Goal: Task Accomplishment & Management: Manage account settings

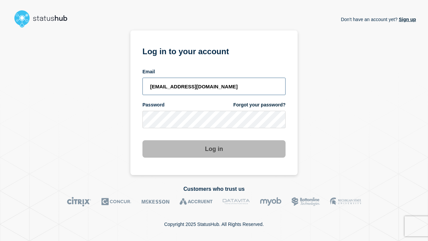
type input "[EMAIL_ADDRESS][DOMAIN_NAME]"
click at [214, 143] on button "Log in" at bounding box center [214, 148] width 143 height 17
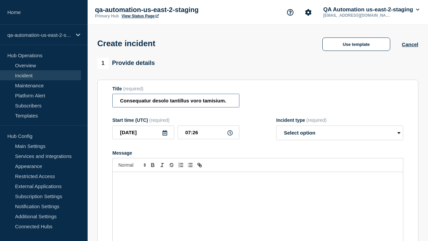
type input "Consequatur desolo tantillus voro tamisium."
click at [258, 201] on div "Message" at bounding box center [258, 212] width 290 height 80
select select "identified"
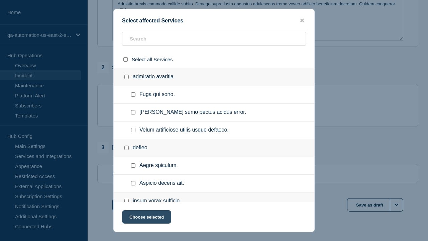
checkbox input "true"
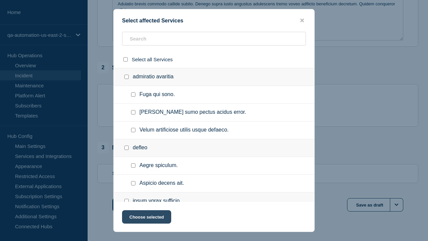
click at [146, 218] on button "Choose selected" at bounding box center [146, 216] width 49 height 13
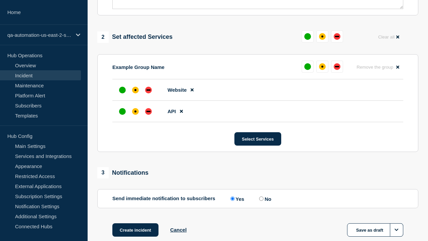
click at [149, 111] on div "down" at bounding box center [149, 111] width 4 height 1
click at [136, 89] on div "affected" at bounding box center [136, 90] width 2 height 2
click at [135, 223] on button "Create incident" at bounding box center [135, 229] width 46 height 13
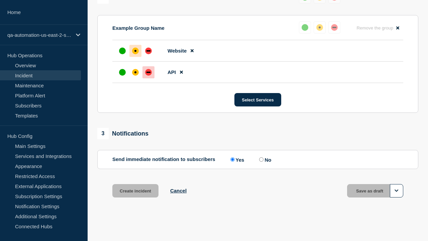
scroll to position [308, 0]
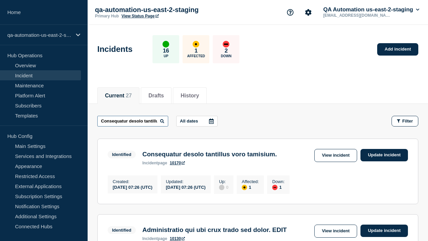
type input "Consequatur desolo tantillus voro tamisium."
click at [178, 164] on link "10170" at bounding box center [177, 163] width 15 height 5
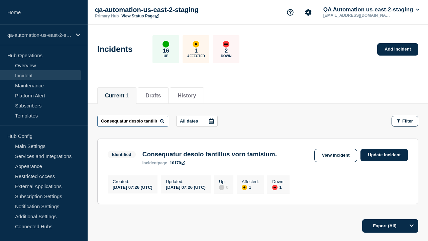
scroll to position [0, 41]
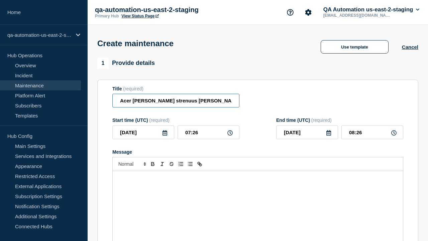
type input "Acer [PERSON_NAME] strenuus [PERSON_NAME] vitae usus."
click at [258, 201] on div "Message" at bounding box center [258, 211] width 290 height 80
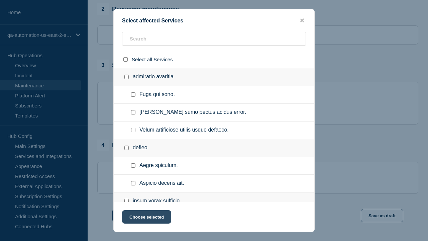
checkbox input "true"
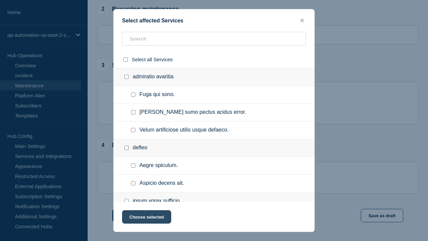
click at [146, 218] on button "Choose selected" at bounding box center [146, 216] width 49 height 13
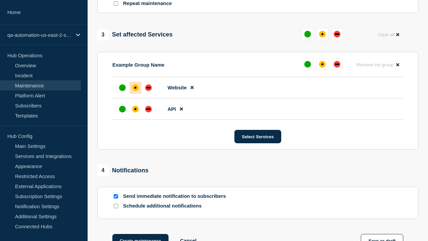
click at [149, 108] on div "down" at bounding box center [149, 108] width 4 height 1
click at [136, 87] on div "affected" at bounding box center [136, 88] width 2 height 2
click at [140, 234] on button "Create maintenance" at bounding box center [140, 240] width 56 height 13
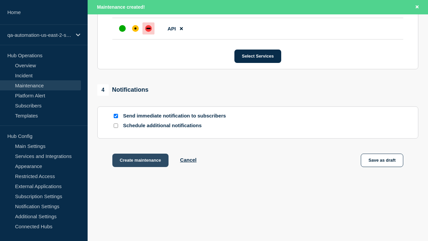
scroll to position [423, 0]
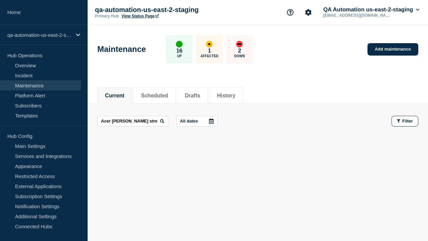
scroll to position [0, 33]
type input "Acer [PERSON_NAME] strenuus [PERSON_NAME] vitae usus."
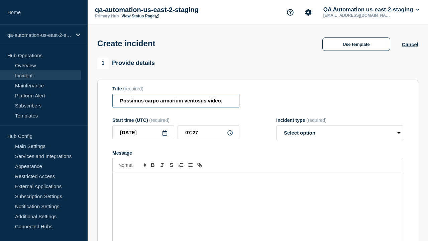
type input "Possimus carpo armarium ventosus video."
click at [258, 201] on div "Message" at bounding box center [258, 212] width 290 height 80
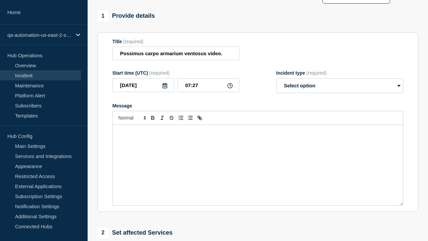
select select "identified"
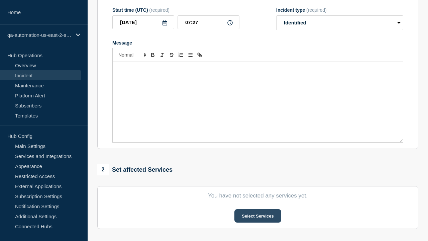
click at [258, 209] on button "Select Services" at bounding box center [258, 215] width 47 height 13
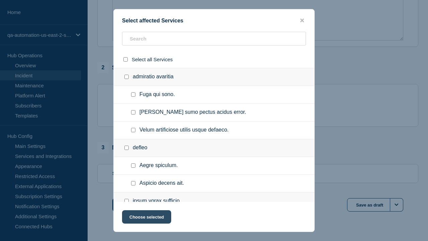
checkbox input "true"
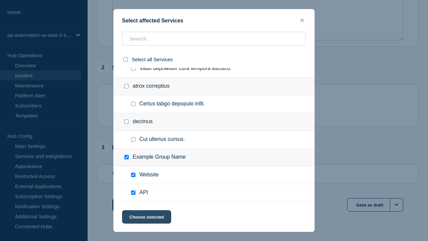
click at [146, 218] on button "Choose selected" at bounding box center [146, 216] width 49 height 13
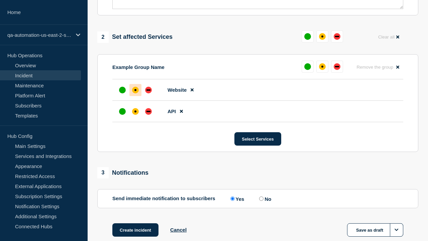
click at [149, 111] on div "down" at bounding box center [149, 111] width 4 height 1
click at [136, 89] on div "affected" at bounding box center [136, 90] width 2 height 2
click at [135, 223] on button "Create incident" at bounding box center [135, 229] width 46 height 13
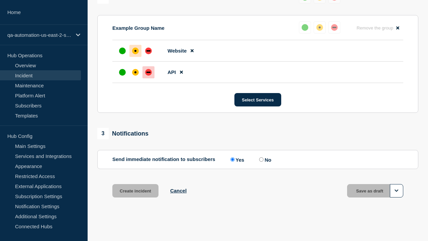
scroll to position [308, 0]
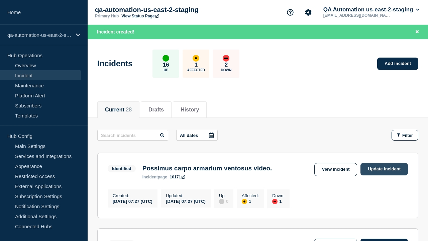
click at [385, 169] on link "Update incident" at bounding box center [385, 169] width 48 height 12
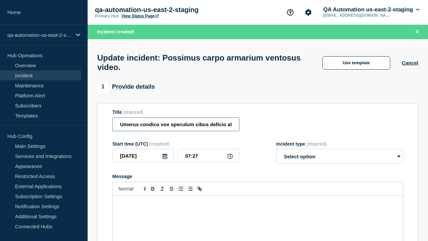
type input "Umerus condico vox speculum cibus deficio aliquid textus."
click at [258, 201] on div "Message" at bounding box center [258, 236] width 290 height 80
select select "investigating"
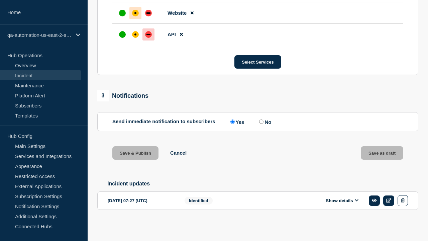
scroll to position [344, 0]
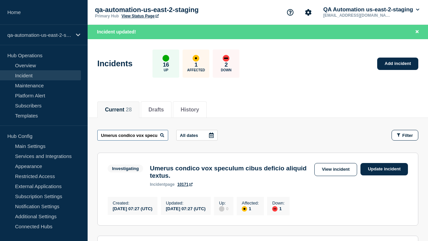
scroll to position [0, 70]
type input "Umerus condico vox speculum cibus deficio aliquid textus."
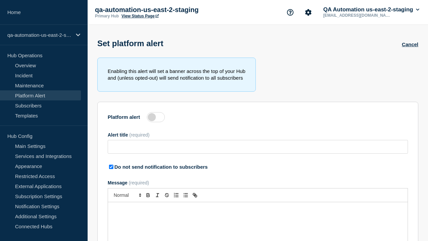
type input "Aspernatur earum clarus adicio depraedor absque ab."
checkbox input "true"
click at [156, 118] on label at bounding box center [156, 117] width 18 height 10
click at [0, 0] on input "Platform alert" at bounding box center [0, 0] width 0 height 0
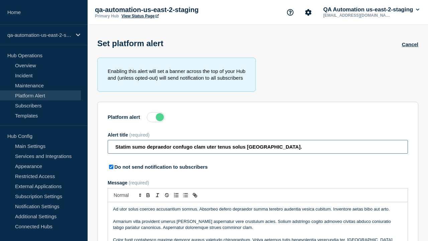
type input "Statim sumo depraedor confugo clam uter tenus solus audeo."
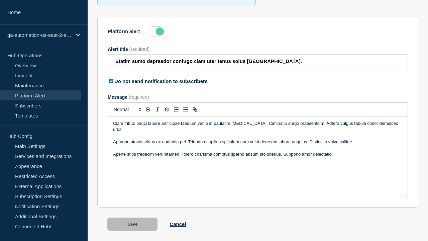
scroll to position [105, 0]
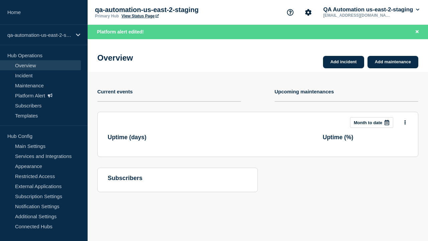
click at [140, 17] on link "View Status Page" at bounding box center [139, 16] width 37 height 5
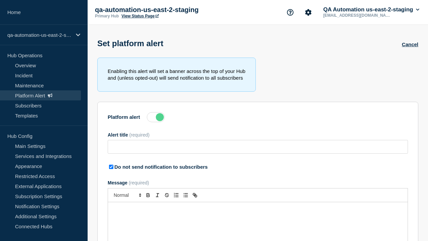
type input "Statim sumo depraedor confugo clam uter tenus solus [GEOGRAPHIC_DATA]."
checkbox input "true"
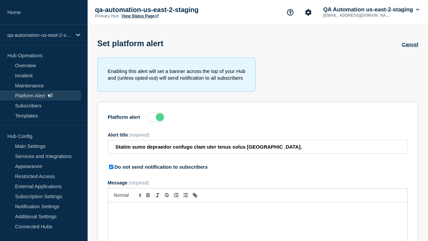
click at [156, 118] on label at bounding box center [156, 117] width 18 height 10
click at [0, 0] on input "Platform alert" at bounding box center [0, 0] width 0 height 0
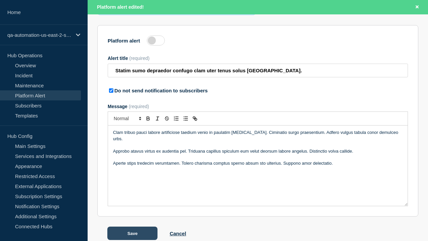
scroll to position [105, 0]
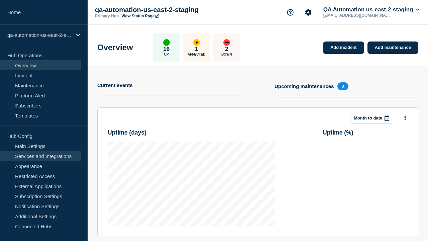
click at [40, 156] on link "Services and Integrations" at bounding box center [40, 156] width 81 height 10
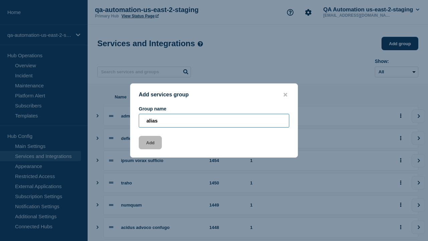
type input "alias"
click at [150, 144] on button "Add" at bounding box center [150, 142] width 23 height 13
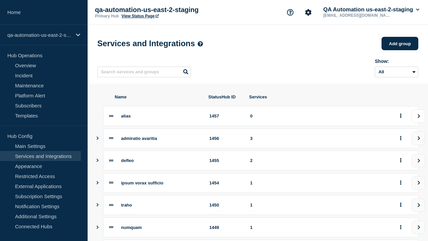
click at [419, 118] on icon "view group" at bounding box center [419, 116] width 4 height 4
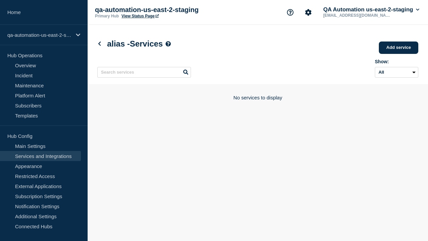
click at [399, 48] on link "Add service" at bounding box center [398, 47] width 39 height 12
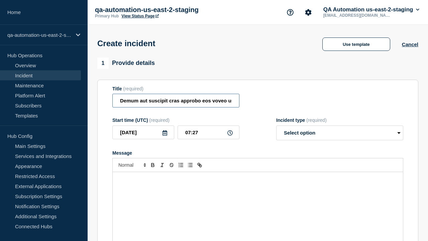
type input "Demum aut suscipit cras approbo eos voveo ustilo vehemens autem."
click at [258, 201] on div "Message" at bounding box center [258, 212] width 290 height 80
select select "identified"
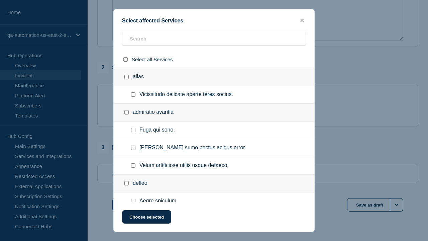
checkbox input "true"
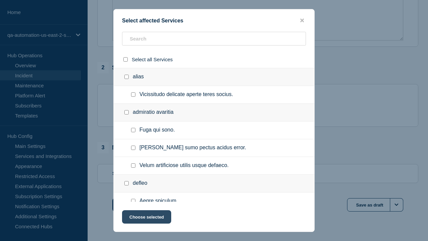
click at [146, 218] on button "Choose selected" at bounding box center [146, 216] width 49 height 13
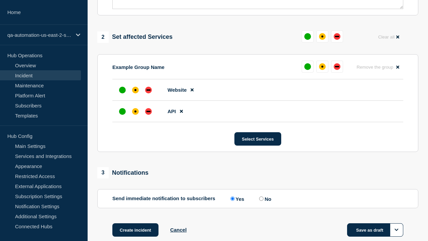
click at [149, 111] on div "down" at bounding box center [149, 111] width 4 height 1
click at [136, 89] on div "affected" at bounding box center [136, 90] width 2 height 2
click at [375, 223] on button "Save as draft" at bounding box center [375, 229] width 56 height 13
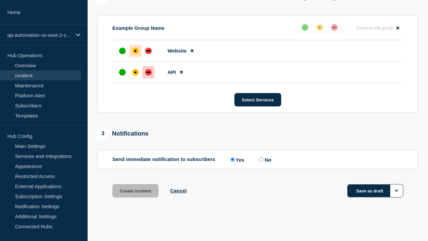
scroll to position [308, 0]
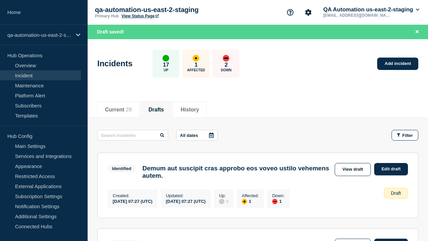
click at [391, 169] on link "Edit draft" at bounding box center [391, 169] width 34 height 12
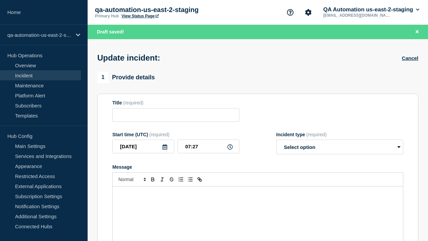
type input "Demum aut suscipit cras approbo eos voveo ustilo vehemens autem."
select select "identified"
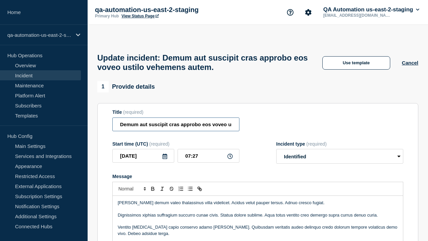
type input "Demum aut suscipit cras approbo eos voveo ustilo vehemens autem. EDIT"
click at [258, 224] on p "Ventito talus capio conservo adamo textor. Quibusdam veritatis audeo delinquo c…" at bounding box center [258, 230] width 280 height 12
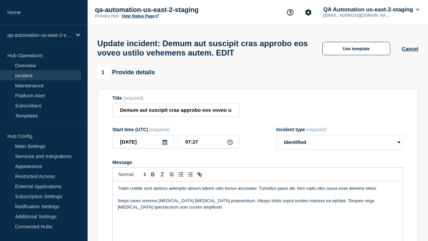
scroll to position [287, 0]
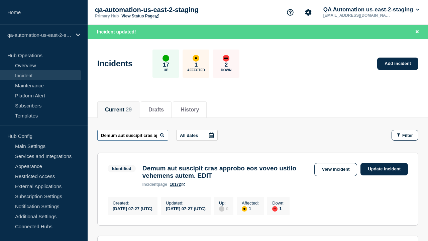
scroll to position [0, 102]
type input "Demum aut suscipit cras approbo eos voveo ustilo vehemens autem. EDIT"
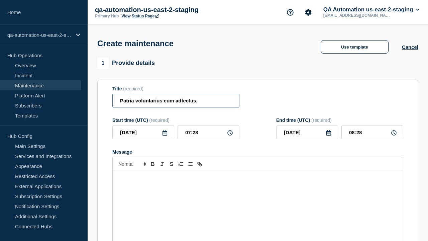
type input "Patria voluntarius eum adfectus."
click at [258, 201] on div "Message" at bounding box center [258, 211] width 290 height 80
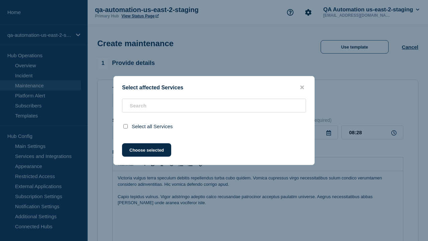
scroll to position [283, 0]
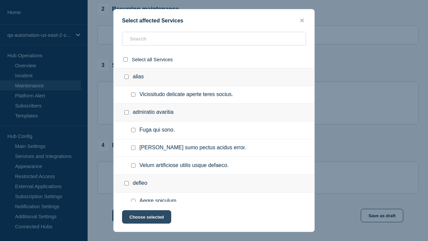
checkbox input "true"
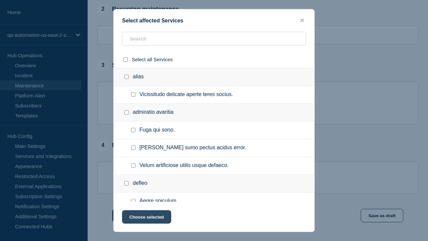
click at [146, 218] on button "Choose selected" at bounding box center [146, 216] width 49 height 13
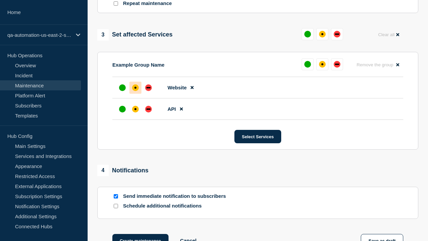
click at [136, 108] on div "affected" at bounding box center [136, 109] width 2 height 2
click at [136, 87] on div "affected" at bounding box center [136, 88] width 2 height 2
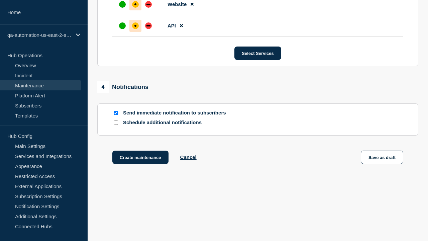
click at [383, 159] on button "Save as draft" at bounding box center [382, 157] width 43 height 13
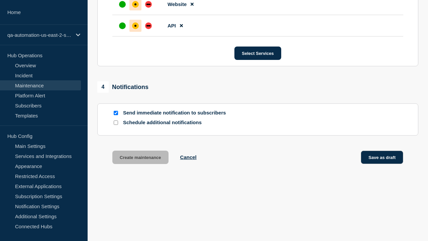
scroll to position [423, 0]
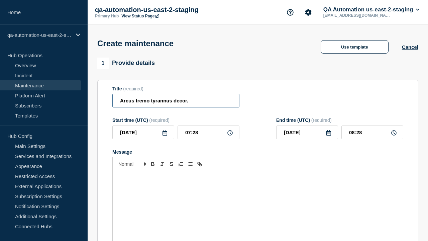
type input "Arcus tremo tyrannus decor."
click at [258, 201] on div "Message" at bounding box center [258, 211] width 290 height 80
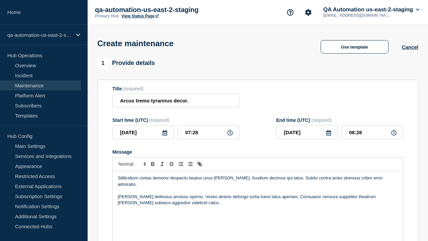
scroll to position [283, 0]
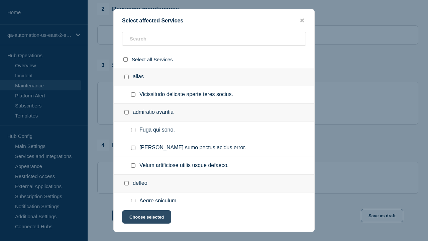
click at [146, 218] on button "Choose selected" at bounding box center [146, 216] width 49 height 13
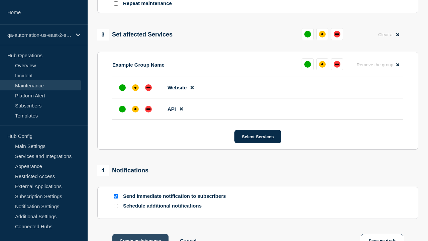
click at [136, 108] on div "affected" at bounding box center [136, 109] width 2 height 2
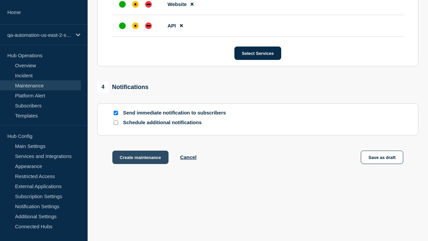
click at [136, 3] on div "affected" at bounding box center [136, 4] width 2 height 2
click at [140, 159] on button "Create maintenance" at bounding box center [140, 157] width 56 height 13
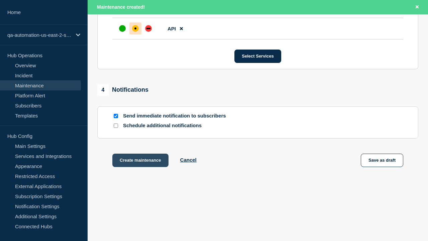
scroll to position [423, 0]
